Goal: Transaction & Acquisition: Book appointment/travel/reservation

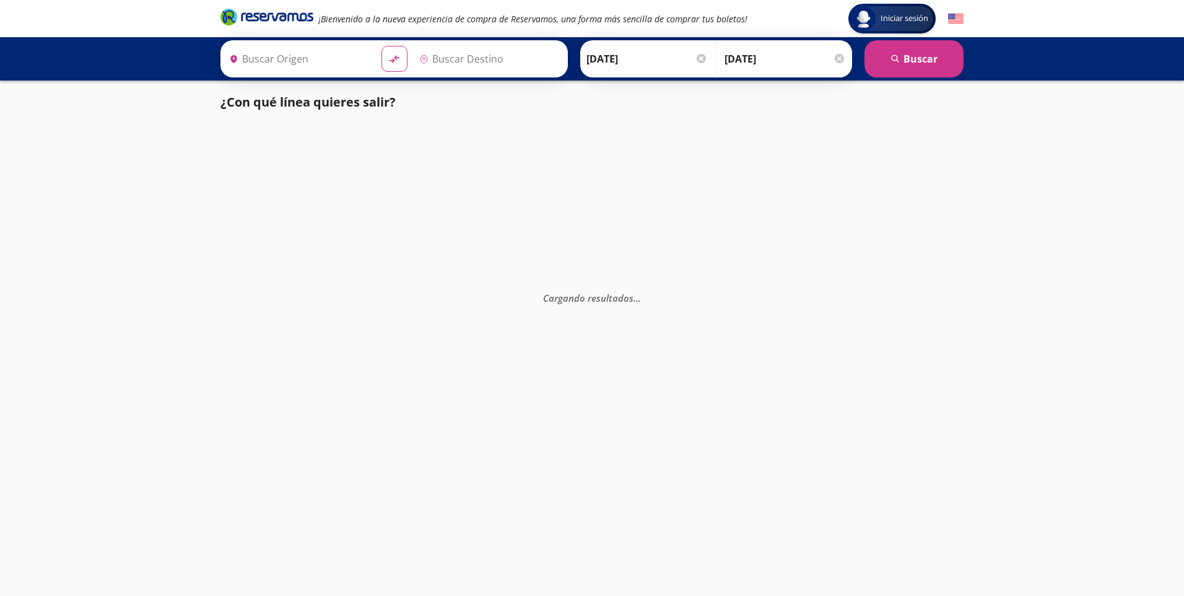
type input "[GEOGRAPHIC_DATA], [GEOGRAPHIC_DATA]"
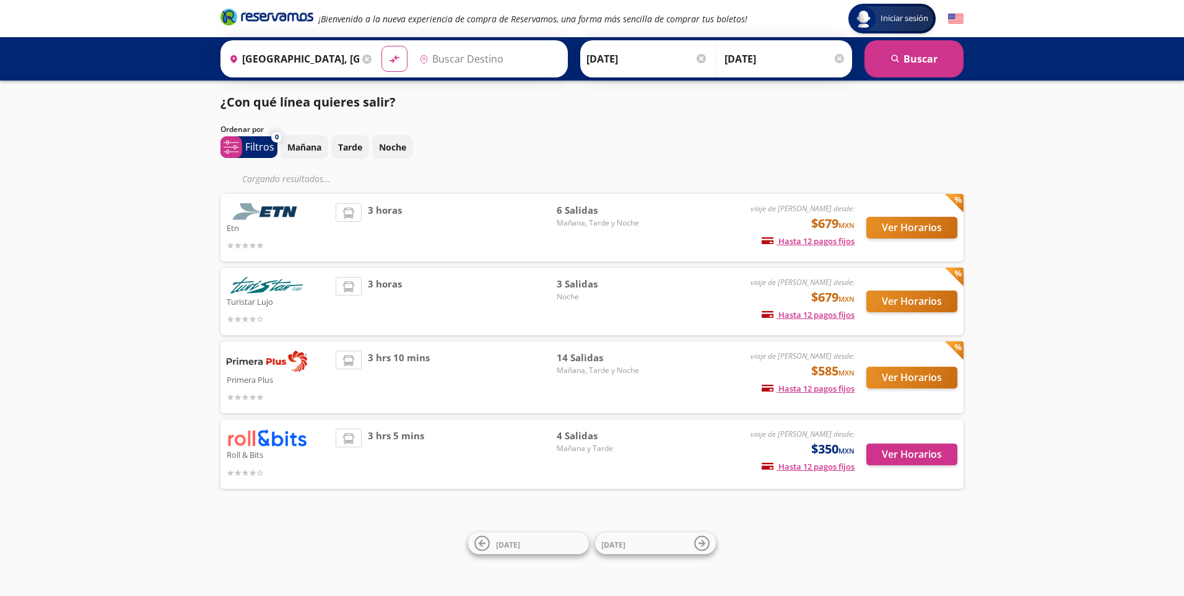
type input "[GEOGRAPHIC_DATA], [GEOGRAPHIC_DATA]"
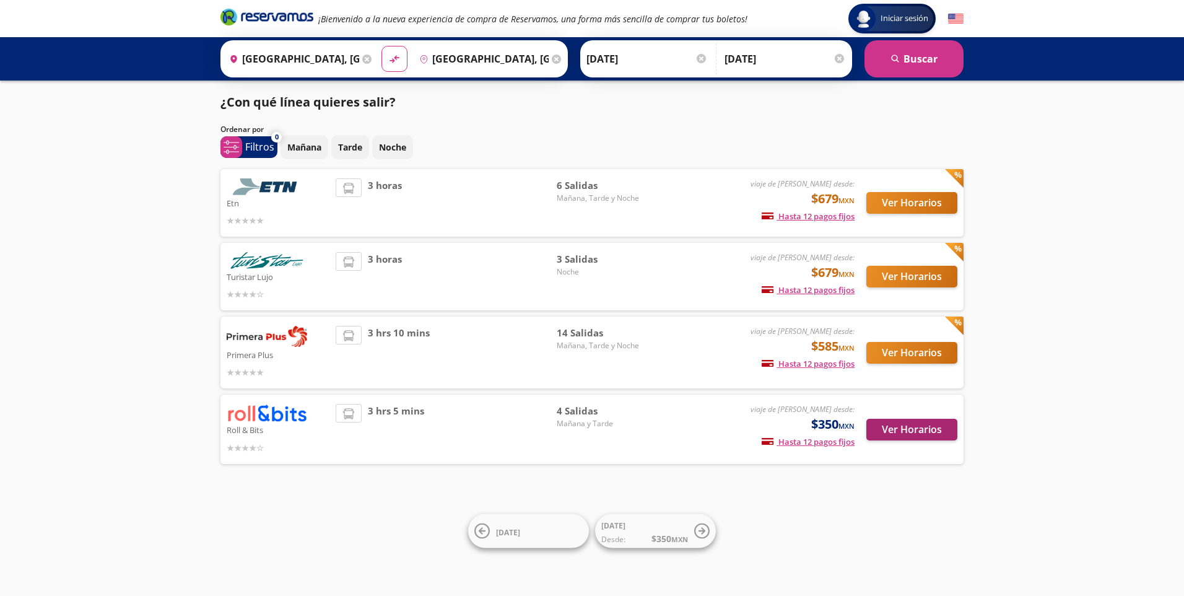
click at [890, 457] on div "Roll & Bits viaje de ida desde: $350 MXN Hasta 12 pagos fijos Pagos fijos en co…" at bounding box center [591, 429] width 743 height 69
click at [887, 425] on button "Ver Horarios" at bounding box center [911, 430] width 91 height 22
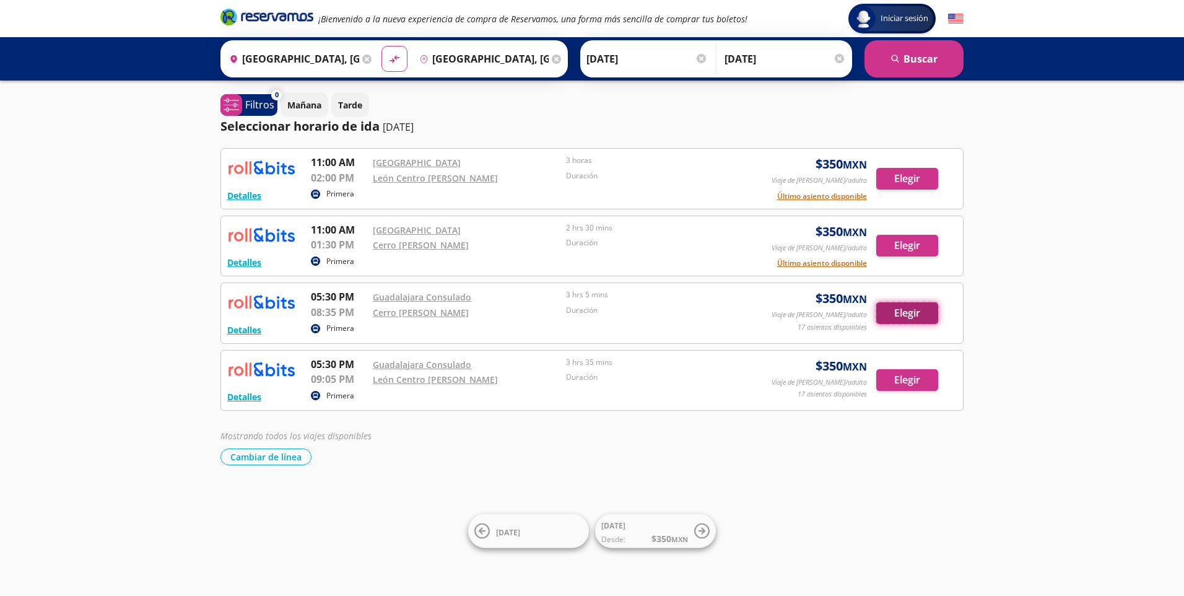
click at [896, 310] on button "Elegir" at bounding box center [907, 313] width 62 height 22
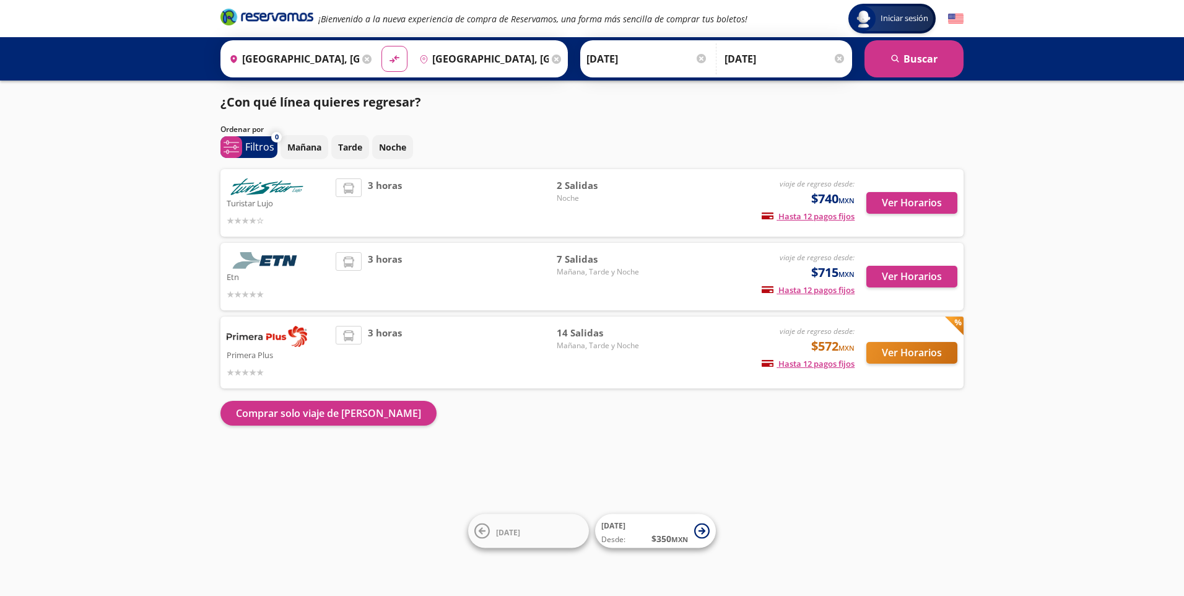
click at [702, 57] on div at bounding box center [701, 58] width 9 height 9
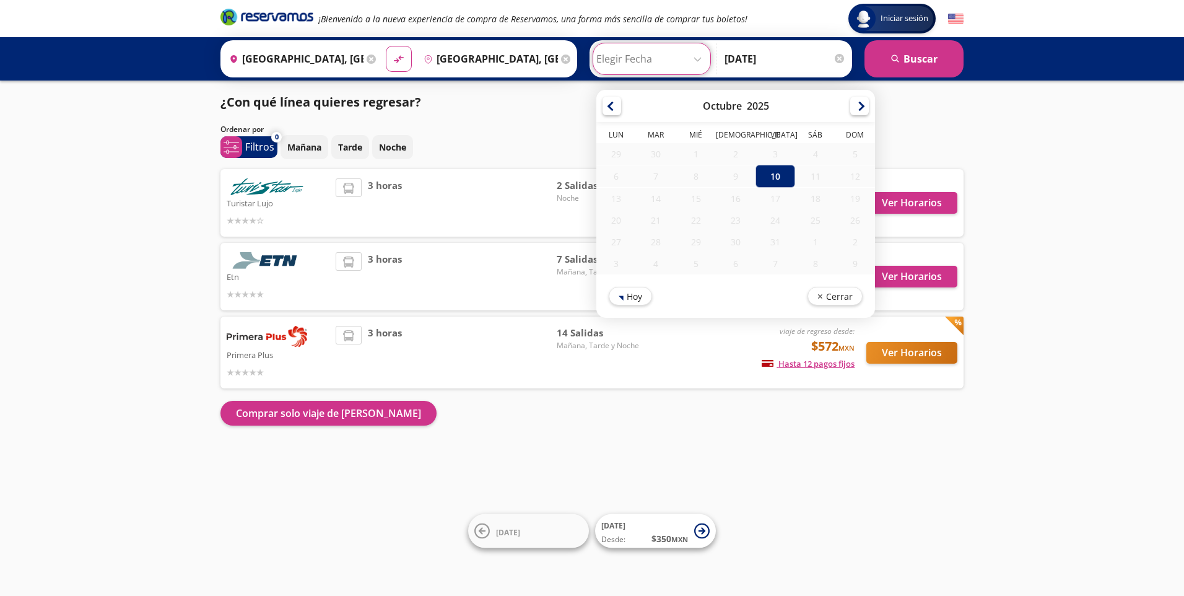
click at [853, 178] on div "12" at bounding box center [856, 176] width 40 height 22
click at [837, 58] on div at bounding box center [839, 58] width 9 height 9
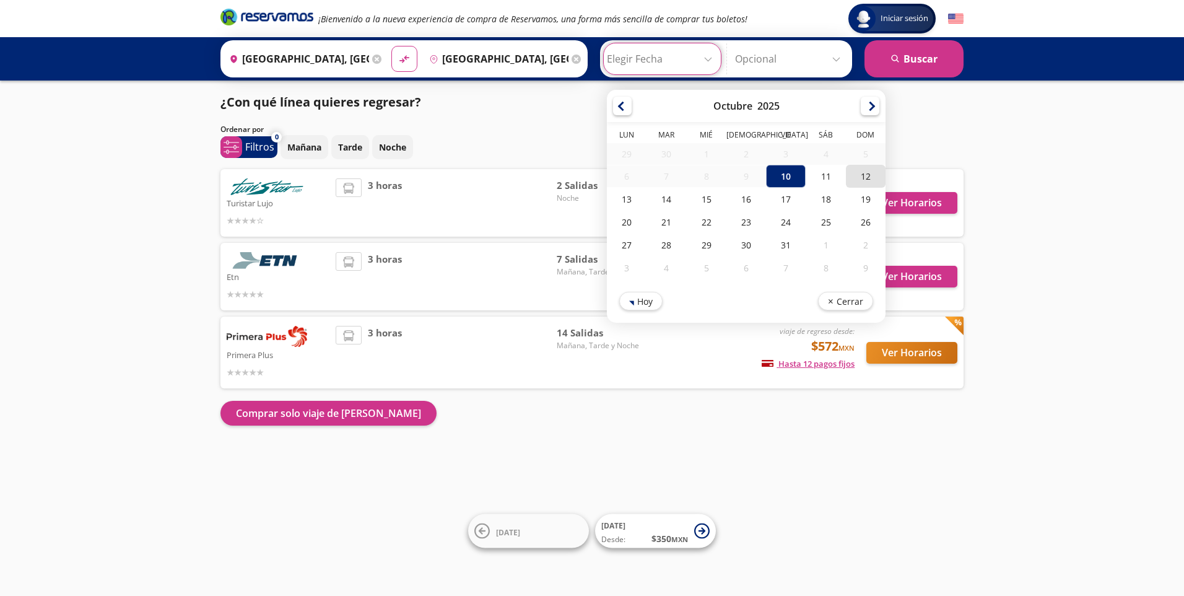
click at [864, 179] on div "12" at bounding box center [866, 176] width 40 height 23
type input "[DATE]"
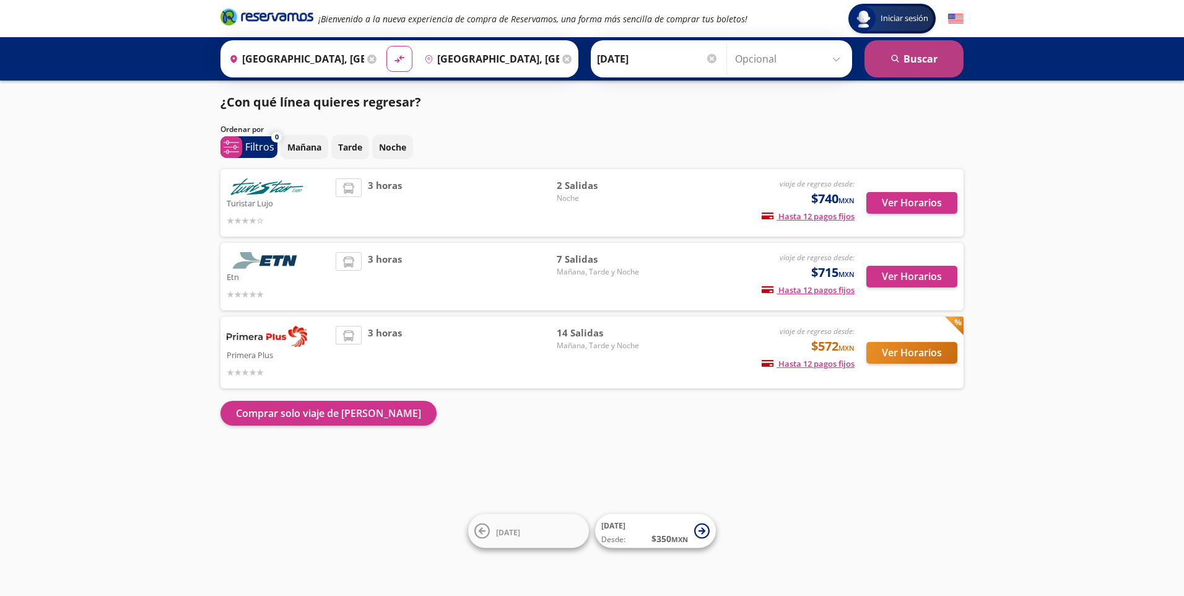
click at [912, 61] on button "search [GEOGRAPHIC_DATA]" at bounding box center [914, 58] width 99 height 37
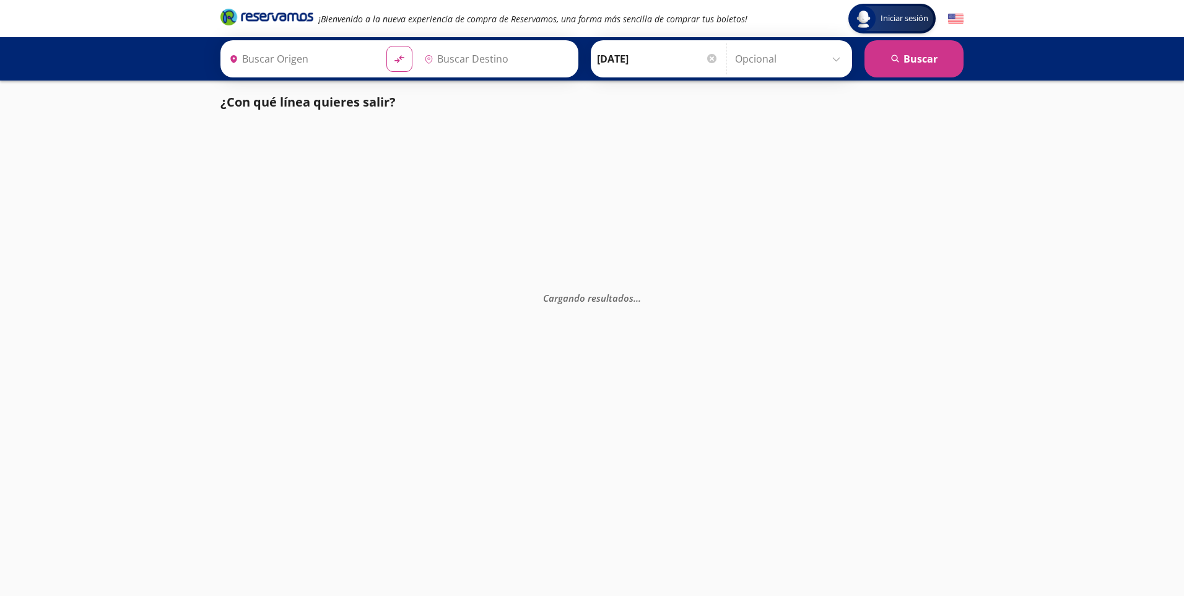
type input "[GEOGRAPHIC_DATA], [GEOGRAPHIC_DATA]"
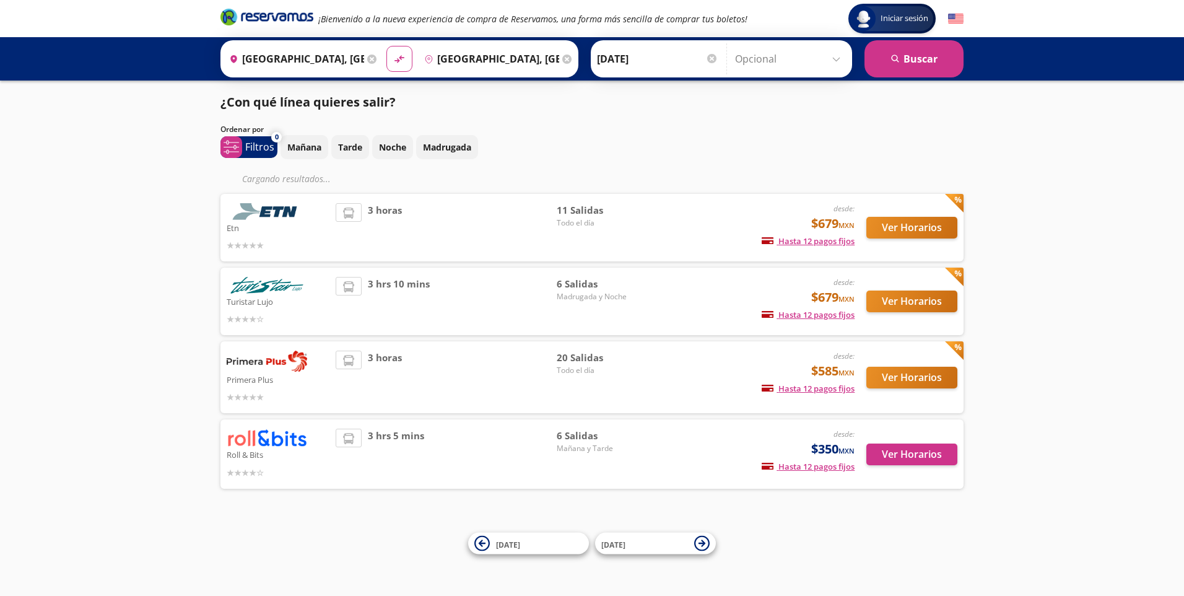
click at [269, 58] on input "[GEOGRAPHIC_DATA], [GEOGRAPHIC_DATA]" at bounding box center [294, 58] width 140 height 31
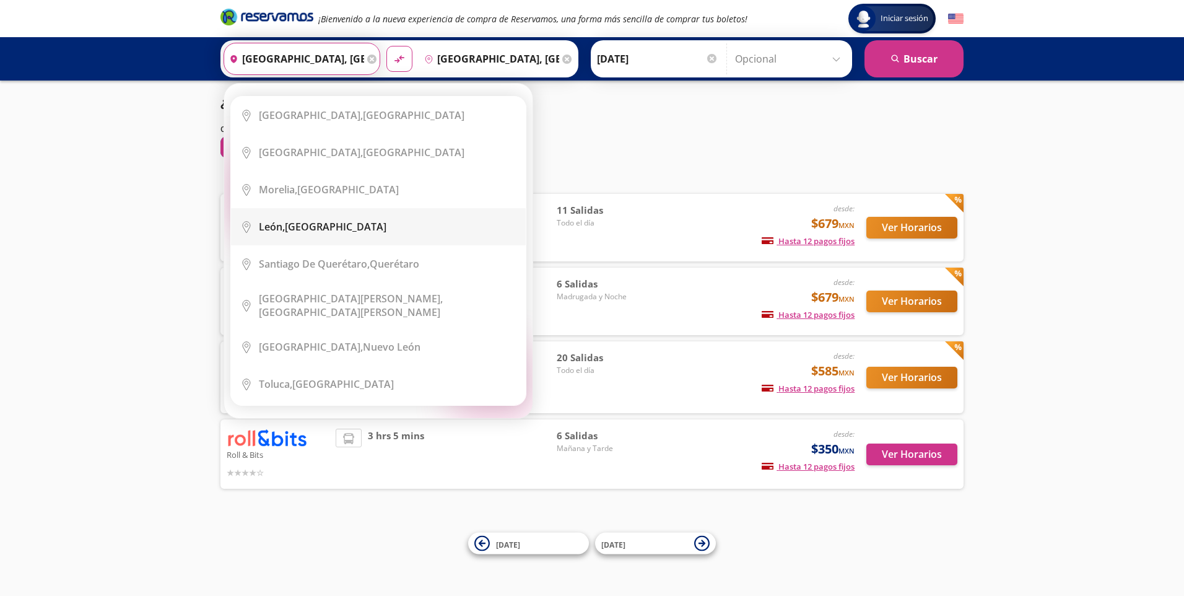
click at [321, 224] on div "[GEOGRAPHIC_DATA], [GEOGRAPHIC_DATA]" at bounding box center [323, 227] width 128 height 14
type input "[GEOGRAPHIC_DATA], [GEOGRAPHIC_DATA]"
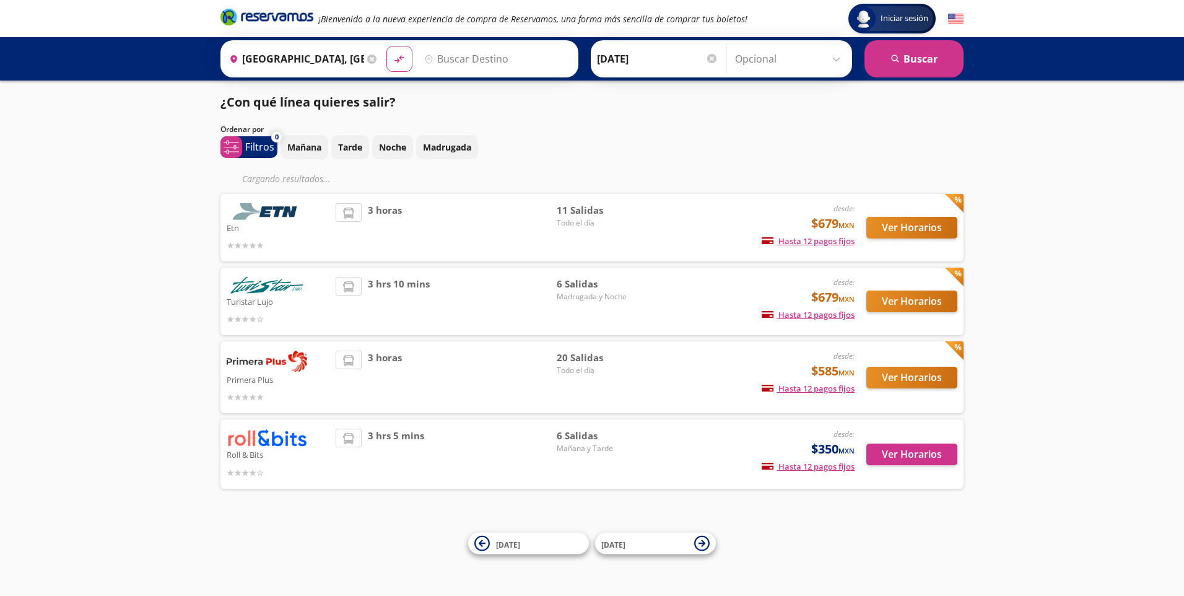
click at [492, 57] on input "Destino" at bounding box center [495, 58] width 152 height 31
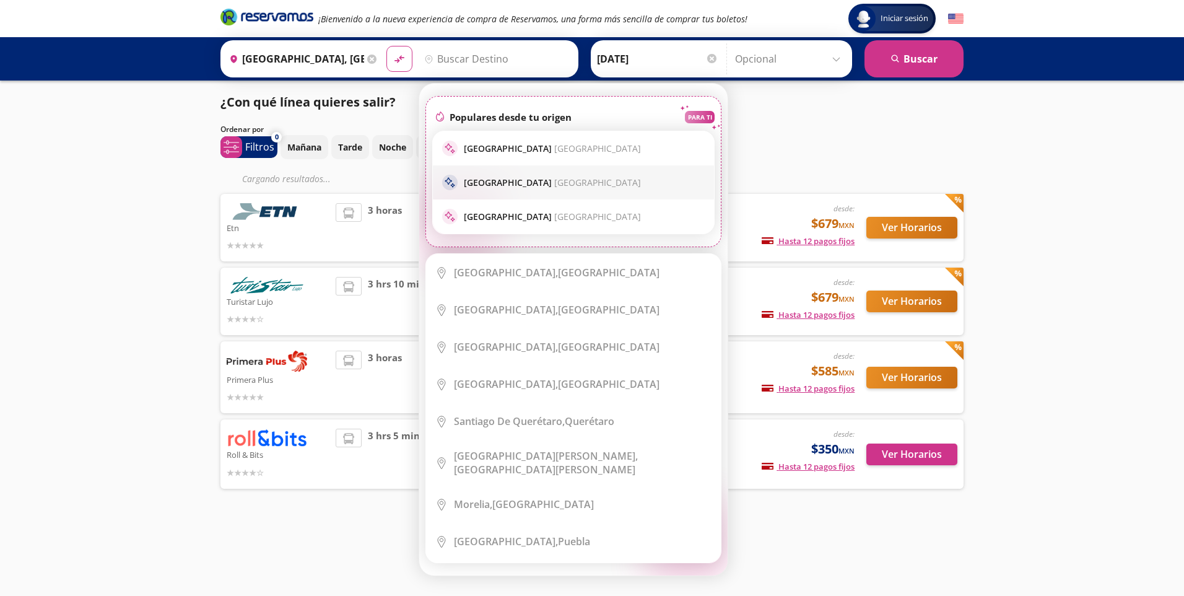
click at [487, 177] on p "Guadalajara [GEOGRAPHIC_DATA]" at bounding box center [552, 183] width 177 height 12
type input "[GEOGRAPHIC_DATA], [GEOGRAPHIC_DATA]"
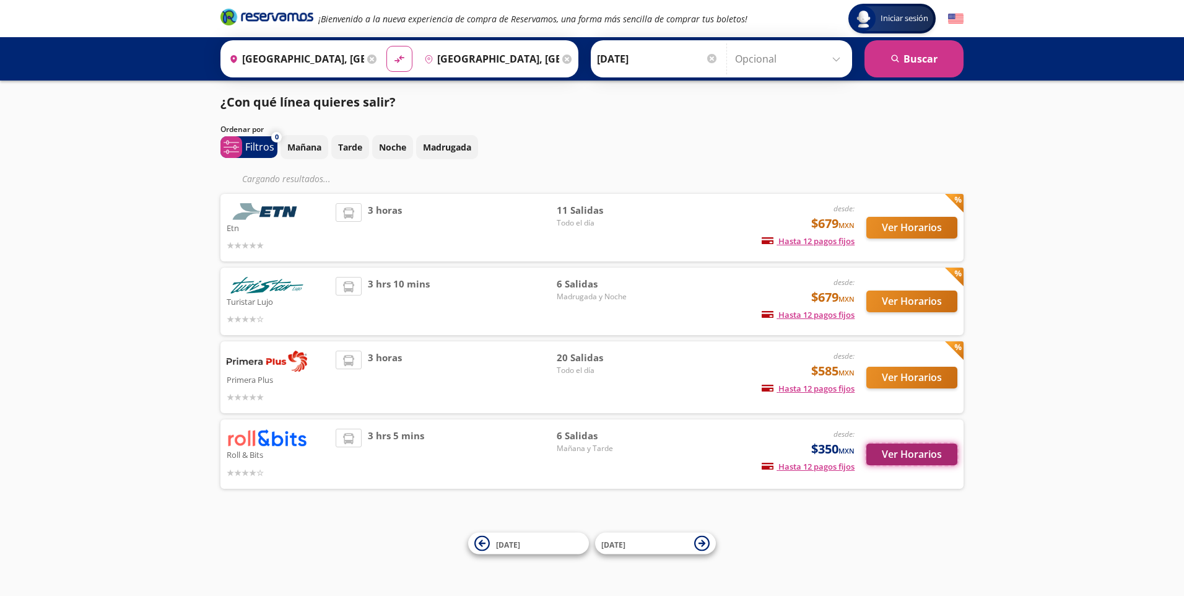
click at [880, 456] on button "Ver Horarios" at bounding box center [911, 454] width 91 height 22
